Goal: Information Seeking & Learning: Find specific fact

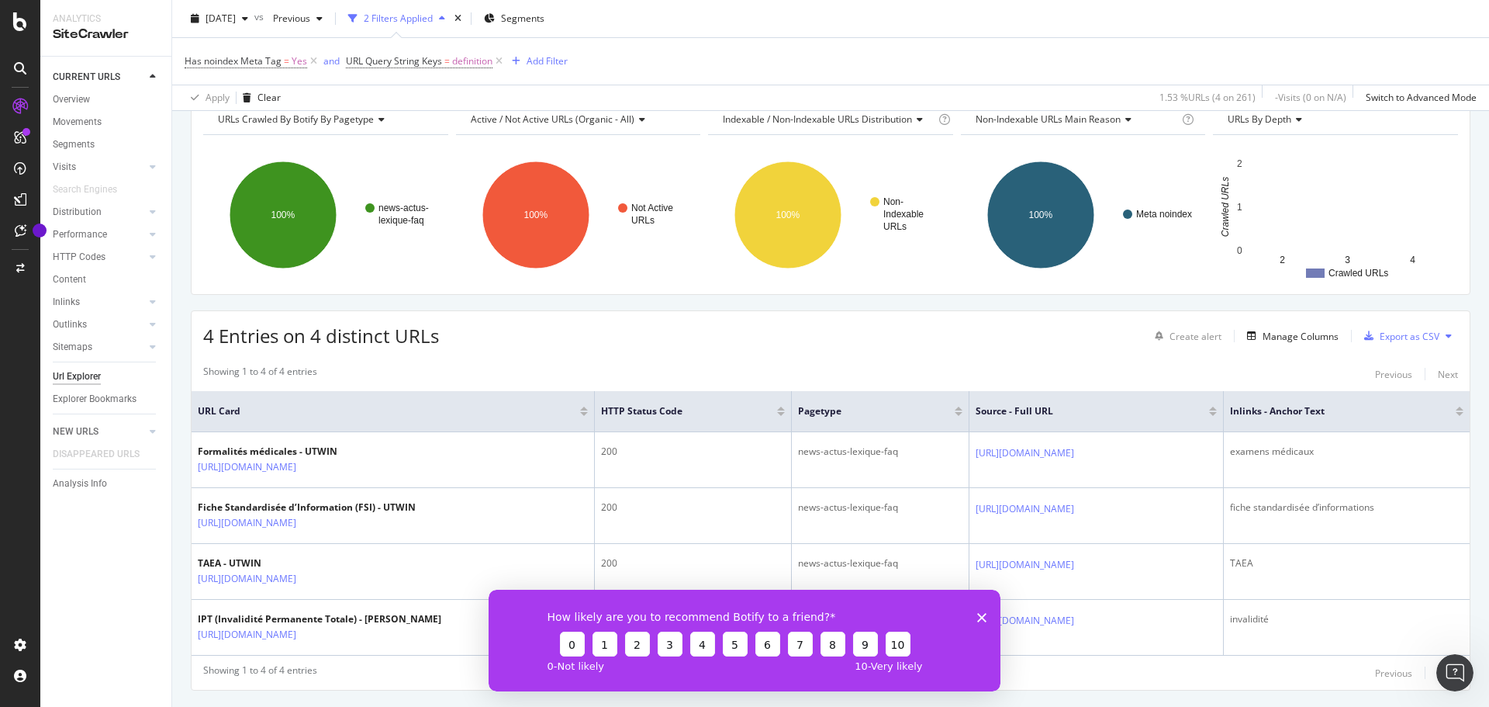
scroll to position [116, 0]
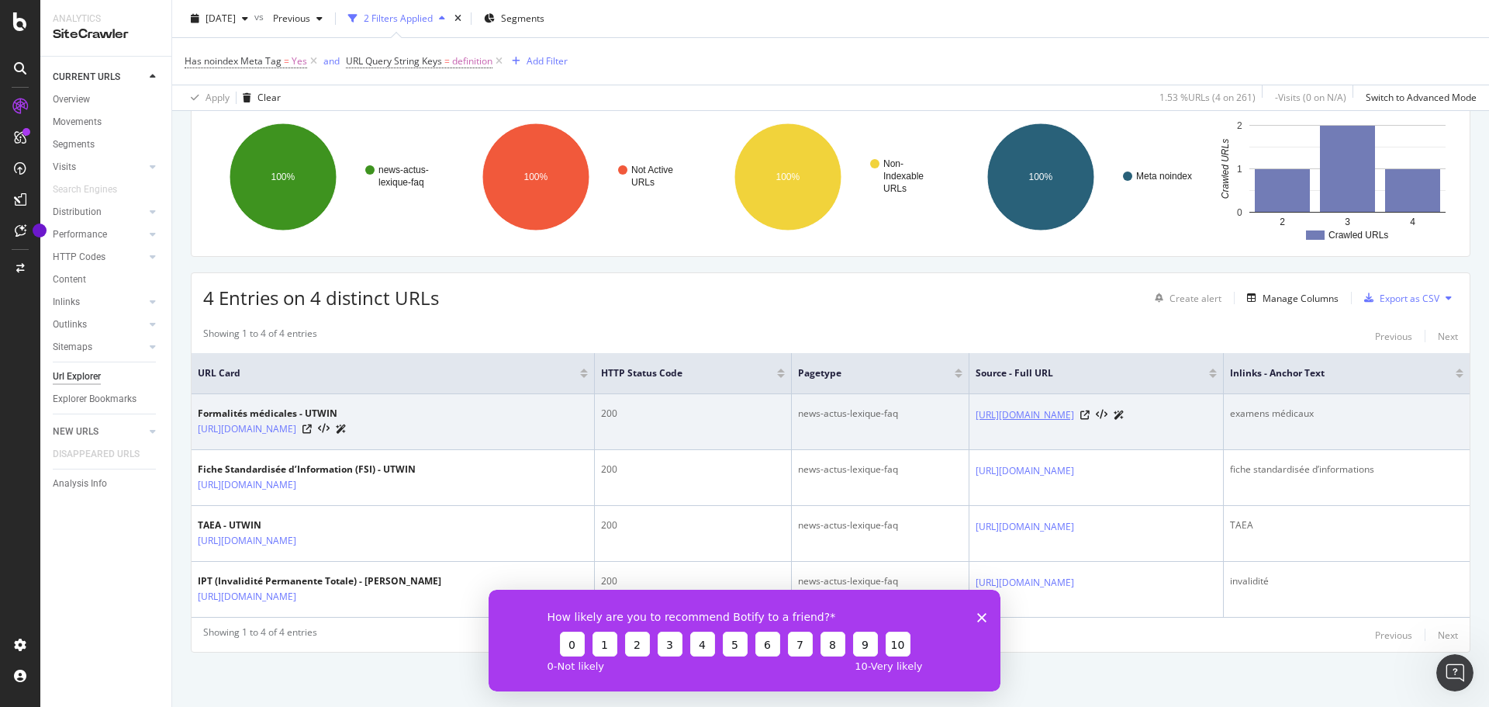
click at [1071, 418] on link "[URL][DOMAIN_NAME]" at bounding box center [1025, 415] width 98 height 16
click at [312, 431] on icon at bounding box center [306, 428] width 9 height 9
click at [296, 432] on link "[URL][DOMAIN_NAME]" at bounding box center [247, 429] width 98 height 16
drag, startPoint x: 841, startPoint y: 416, endPoint x: 738, endPoint y: 423, distance: 104.2
click at [792, 423] on td "news-actus-lexique-faq" at bounding box center [881, 422] width 178 height 56
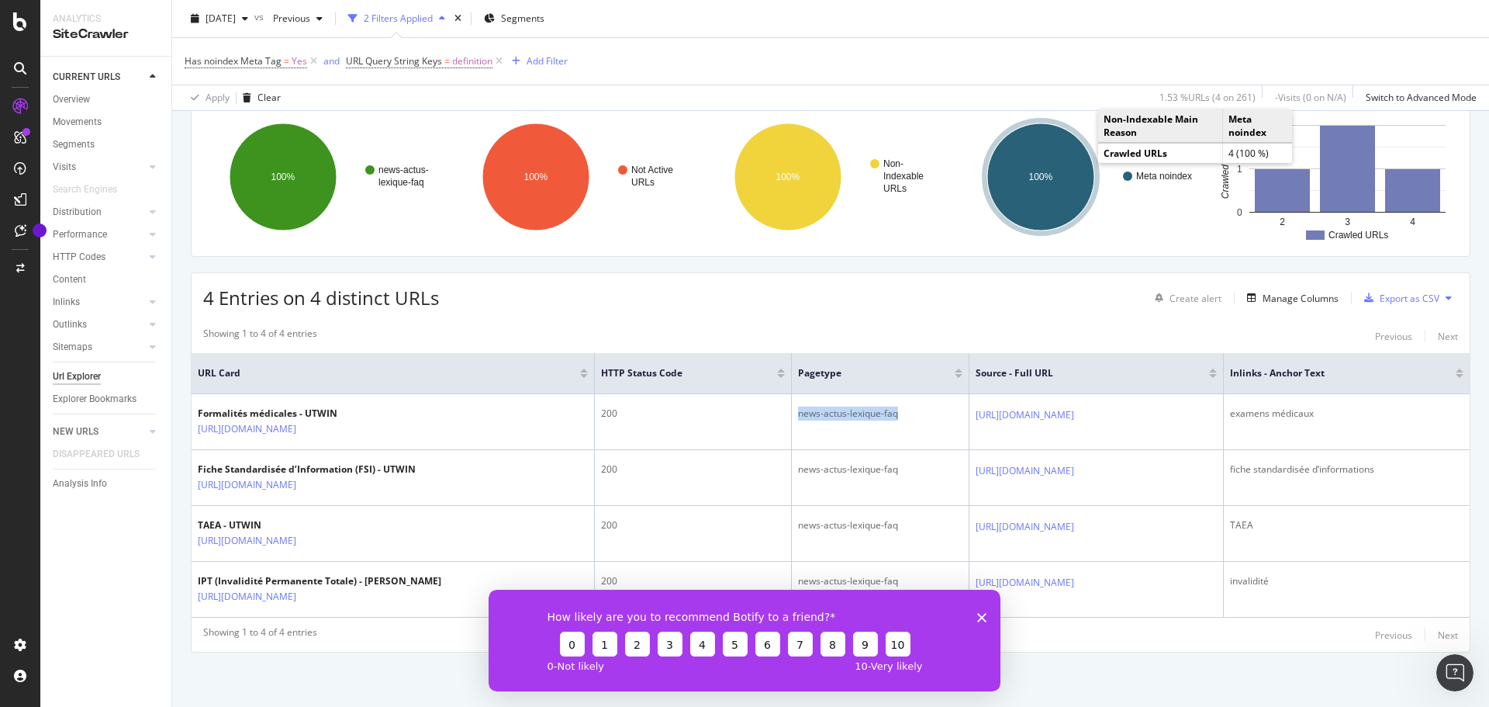
copy div "news-actus-lexique-faq"
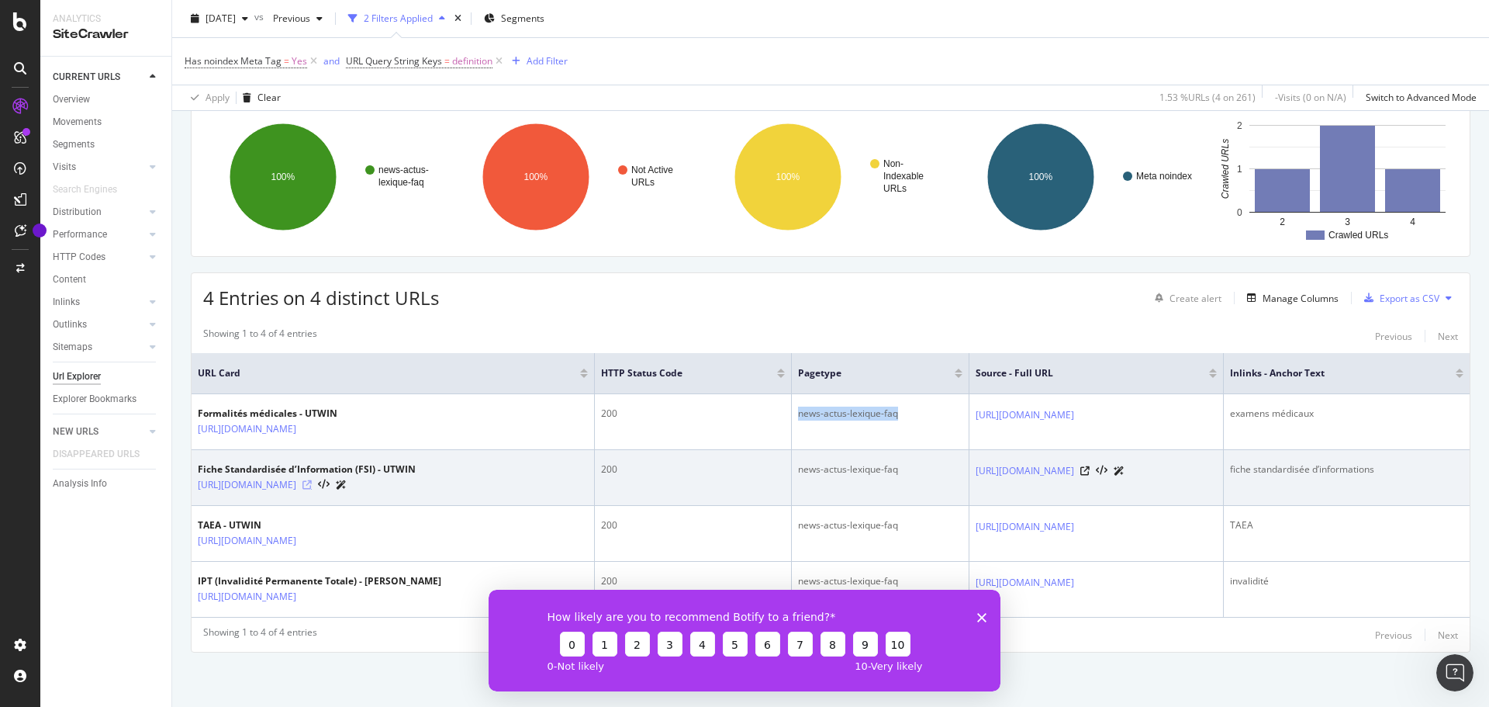
click at [312, 485] on icon at bounding box center [306, 484] width 9 height 9
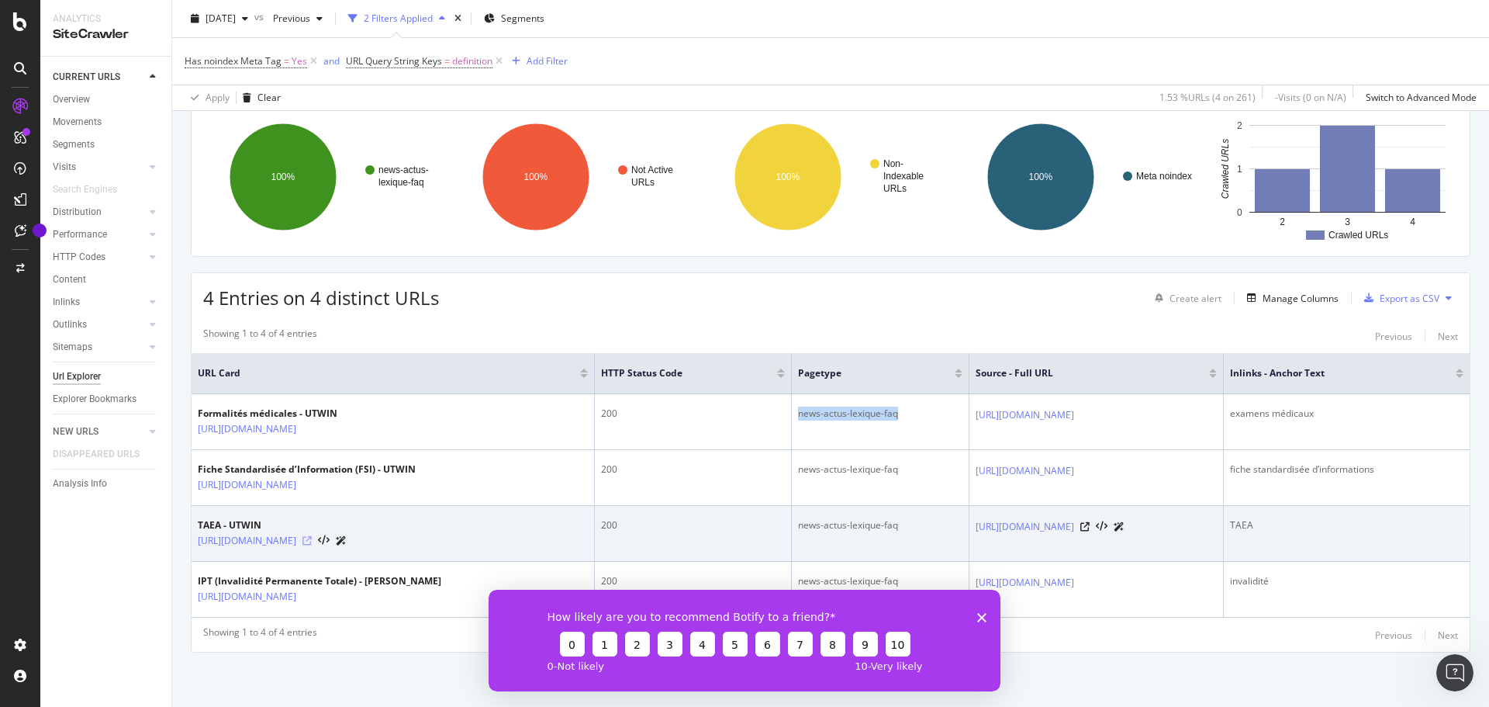
click at [312, 541] on icon at bounding box center [306, 540] width 9 height 9
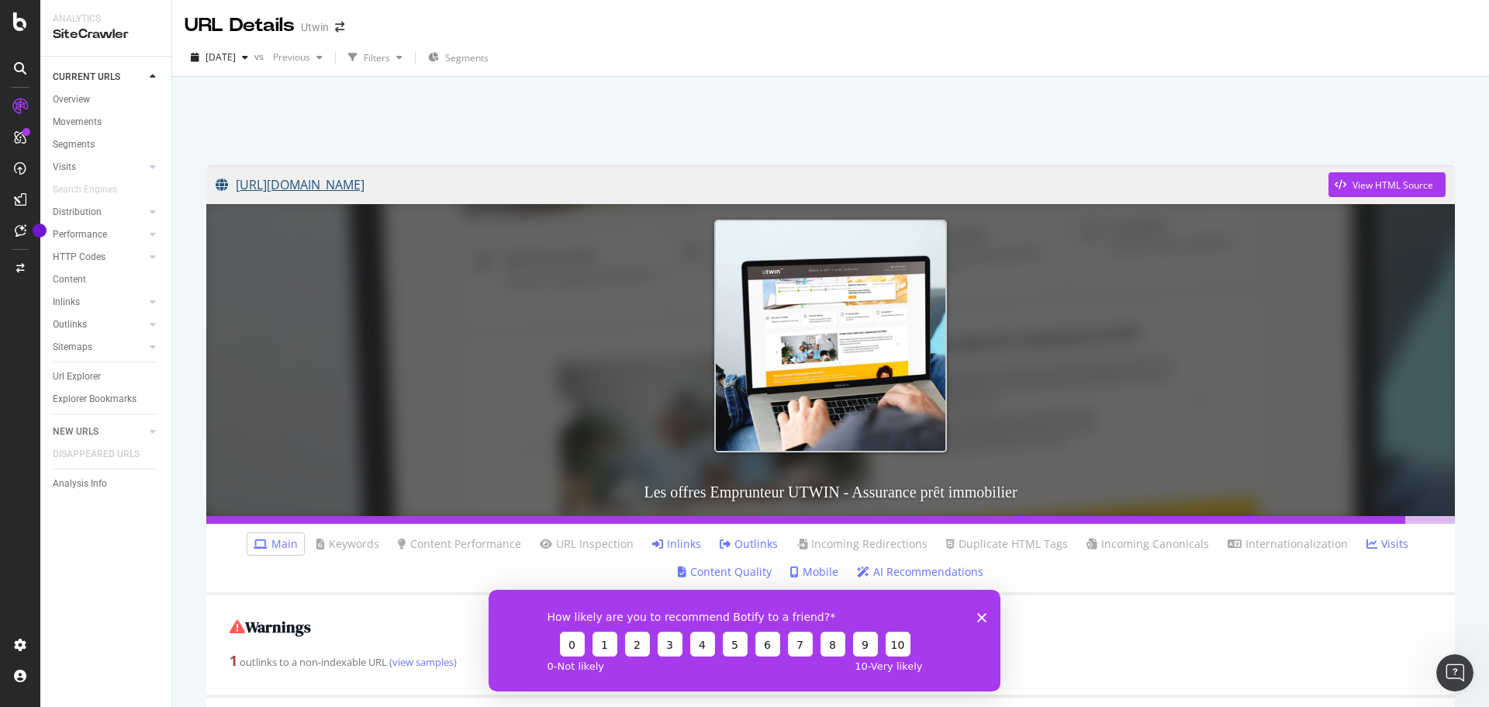
click at [277, 188] on link "[URL][DOMAIN_NAME]" at bounding box center [772, 184] width 1113 height 39
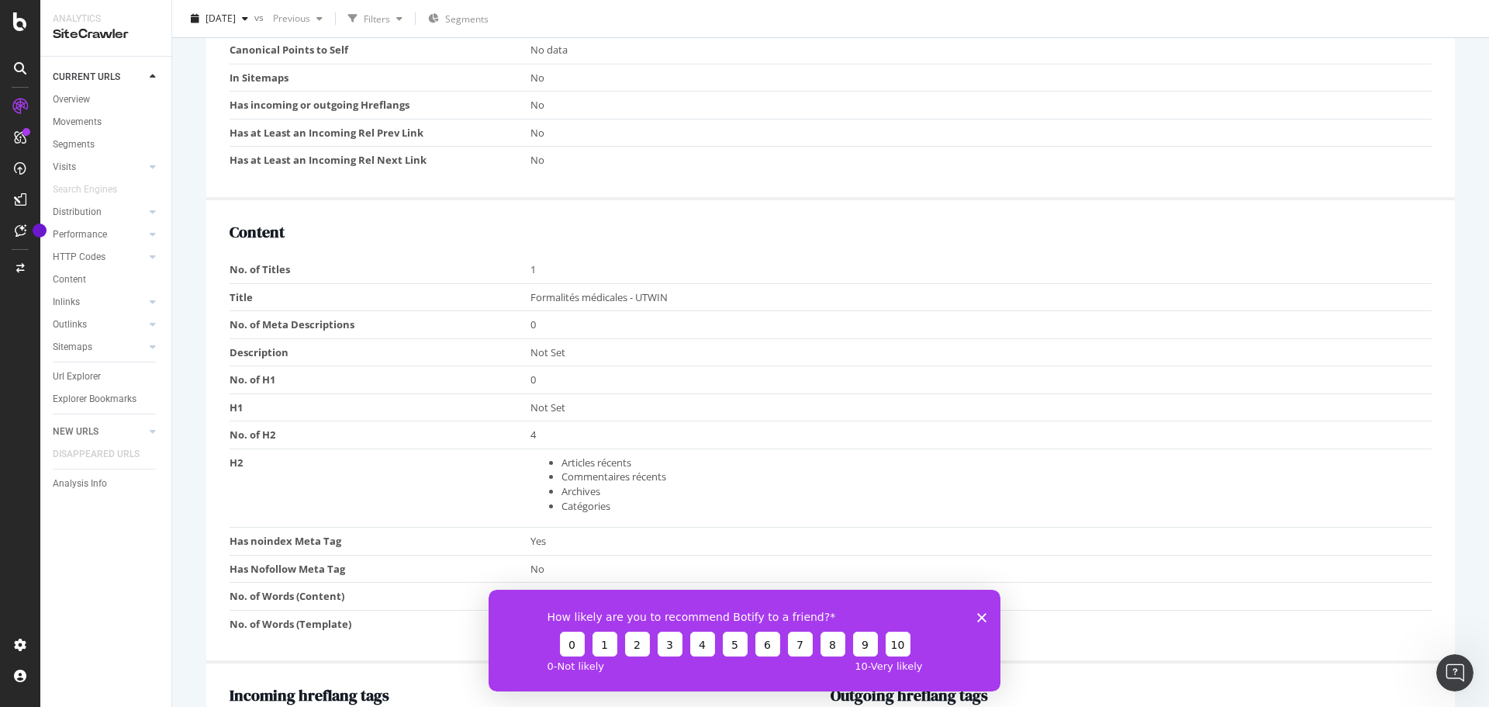
scroll to position [931, 0]
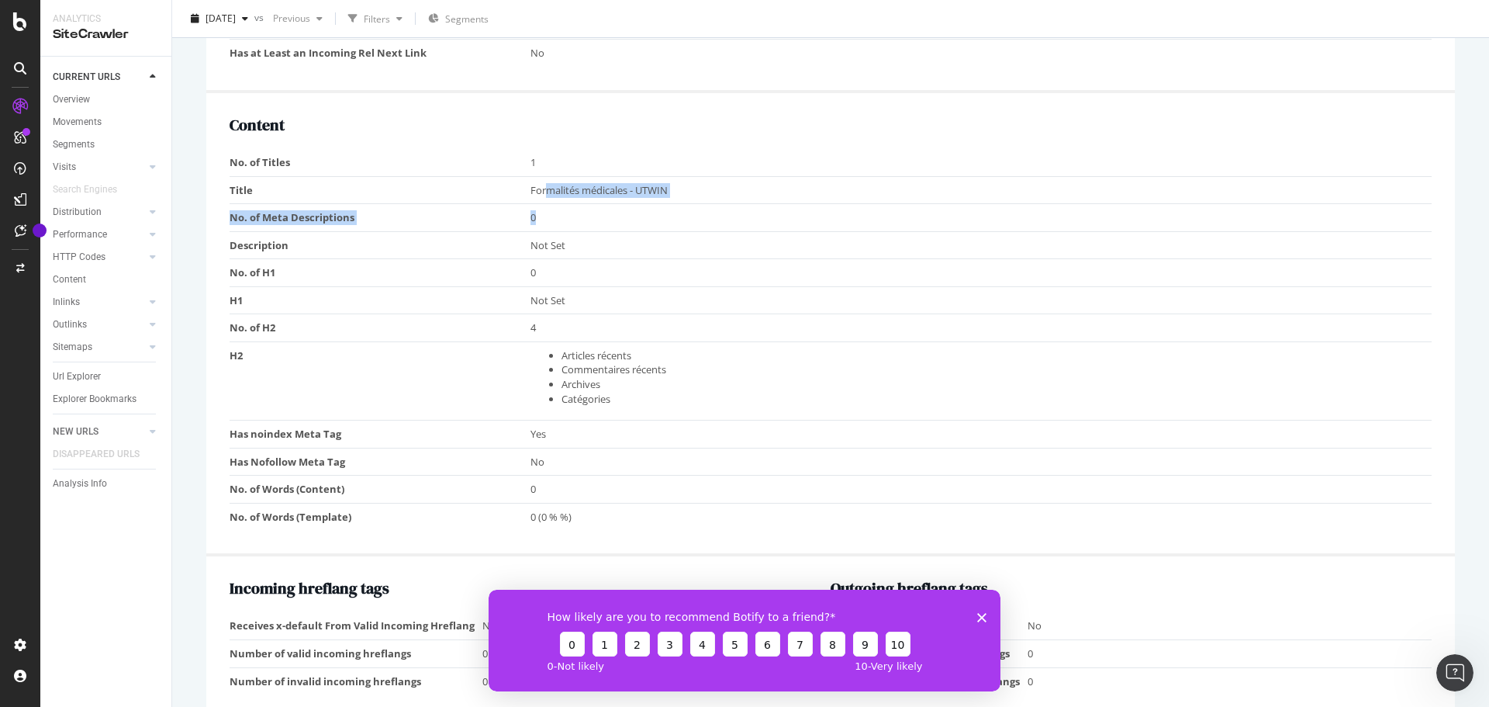
drag, startPoint x: 680, startPoint y: 203, endPoint x: 561, endPoint y: 205, distance: 119.4
click at [544, 202] on tbody "No. of Titles 1 Title Formalités médicales - UTWIN No. of Meta Descriptions 0 D…" at bounding box center [831, 339] width 1202 height 381
click at [620, 199] on td "Formalités médicales - UTWIN" at bounding box center [981, 190] width 902 height 28
drag, startPoint x: 690, startPoint y: 186, endPoint x: 524, endPoint y: 194, distance: 166.9
click at [524, 194] on tr "Title Formalités médicales - UTWIN" at bounding box center [831, 190] width 1202 height 28
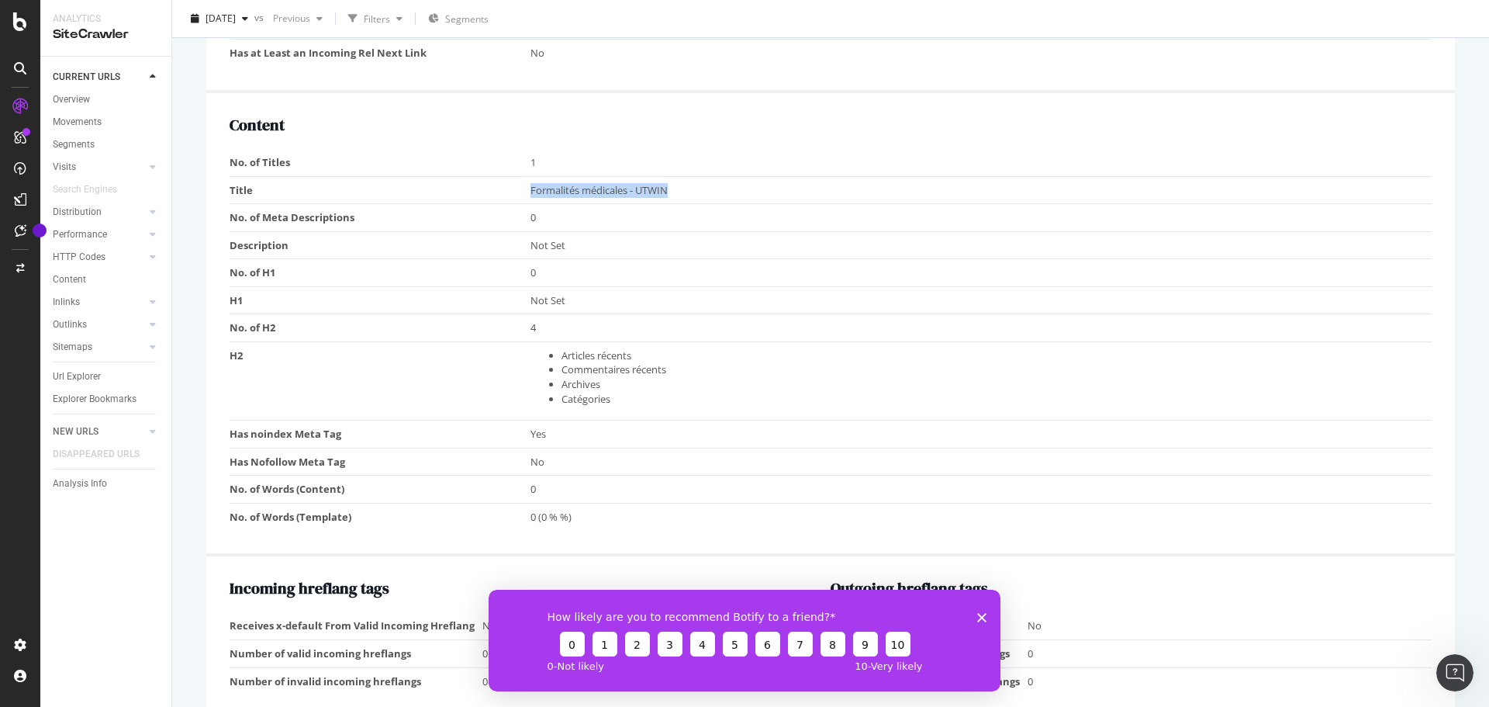
copy tr "Formalités médicales - UTWIN"
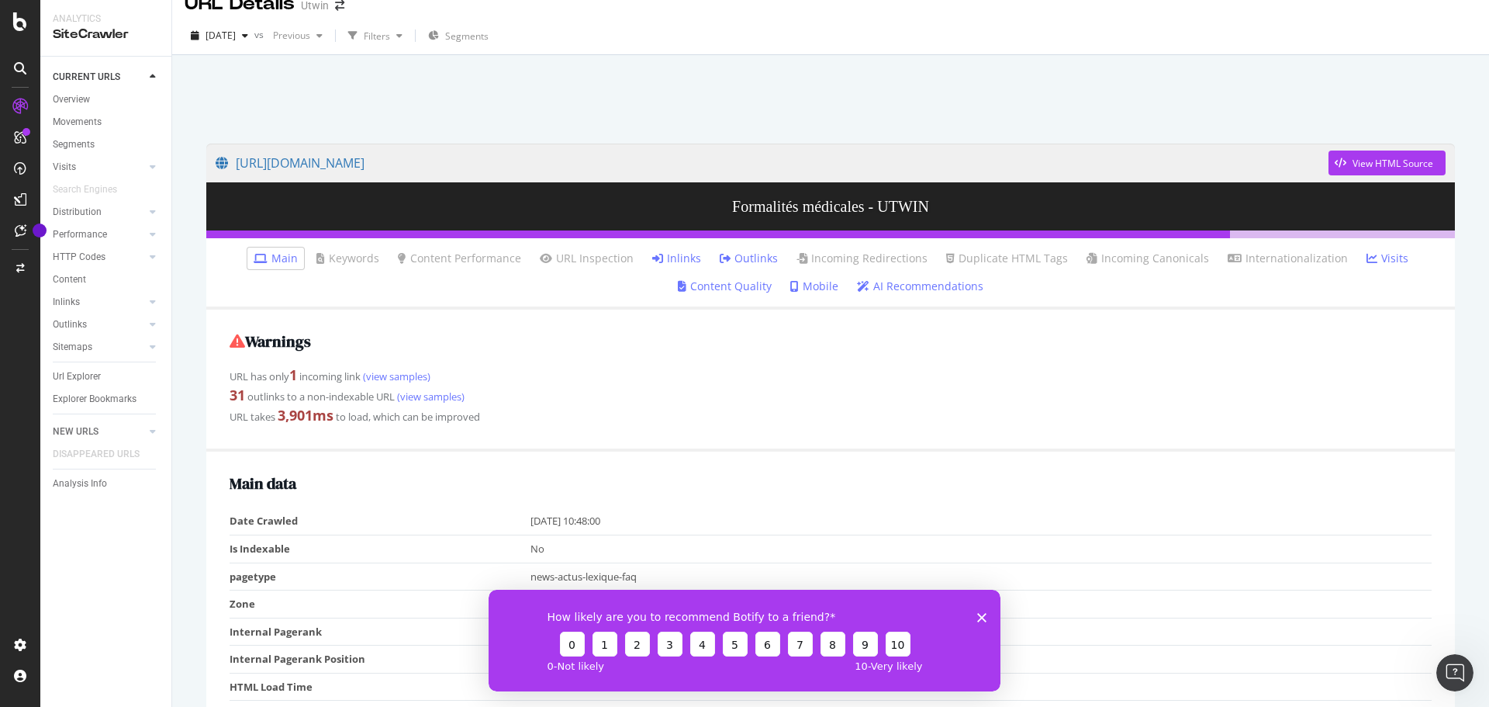
scroll to position [0, 0]
